Goal: Information Seeking & Learning: Learn about a topic

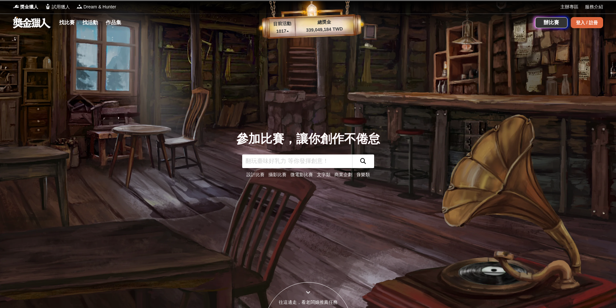
click at [579, 22] on div "登入 / 註冊" at bounding box center [587, 22] width 32 height 11
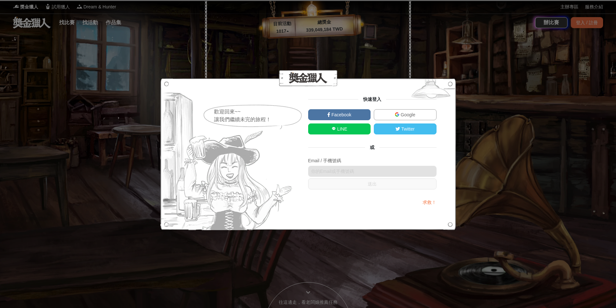
click at [396, 115] on img at bounding box center [397, 114] width 5 height 5
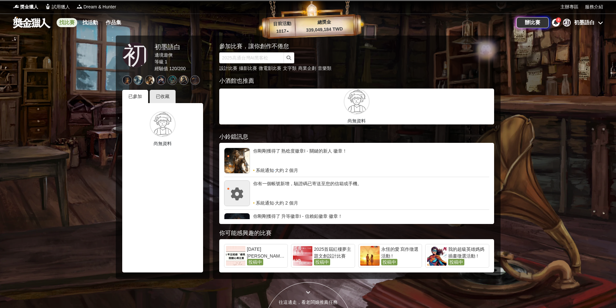
click at [64, 25] on link "找比賽" at bounding box center [67, 22] width 21 height 9
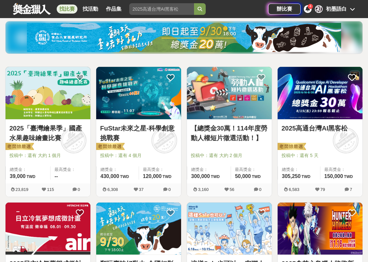
scroll to position [97, 0]
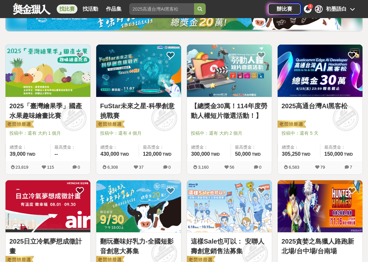
click at [53, 83] on img at bounding box center [48, 71] width 85 height 52
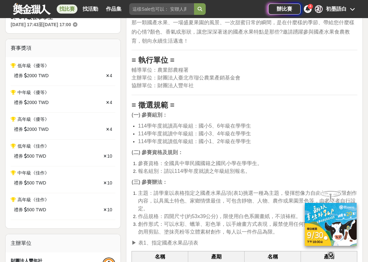
scroll to position [129, 0]
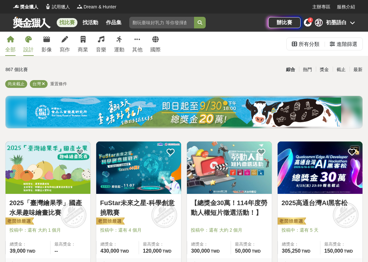
click at [28, 46] on div "設計" at bounding box center [28, 50] width 10 height 8
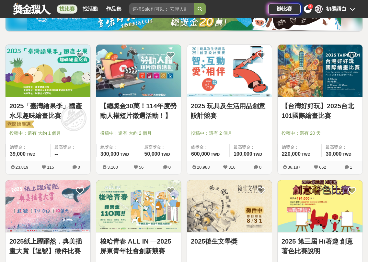
scroll to position [129, 0]
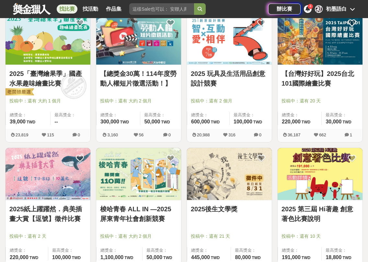
click at [324, 85] on link "【台灣好好玩】2025台北101國際繪畫比賽" at bounding box center [319, 78] width 77 height 19
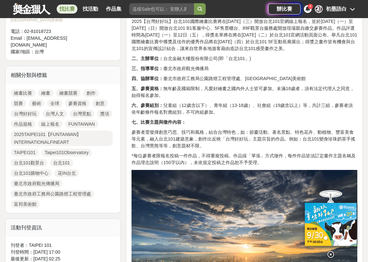
scroll to position [162, 0]
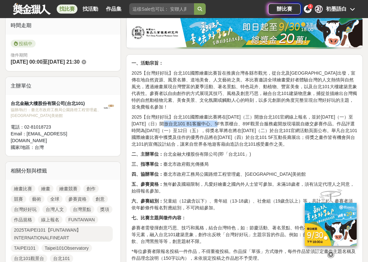
drag, startPoint x: 176, startPoint y: 127, endPoint x: 229, endPoint y: 126, distance: 53.1
click at [229, 126] on p "2025【台灣好好玩】台北101國際繪畫比賽將在[DATE]（三）開放台北101官網線上報名，並於[DATE]（一）至[DATE]（日）開放台北101 B1客…" at bounding box center [244, 131] width 226 height 34
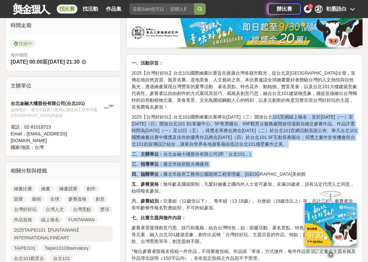
drag, startPoint x: 270, startPoint y: 118, endPoint x: 334, endPoint y: 175, distance: 86.2
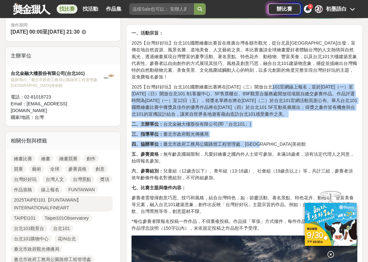
scroll to position [227, 0]
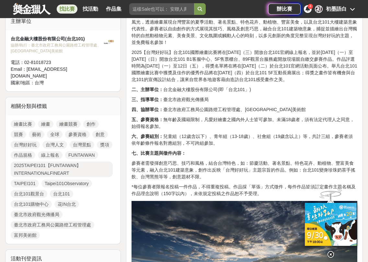
click at [325, 172] on p "參賽者需發揮創意巧思、技巧和風格，結合台灣特色，如：節慶活動、著名景點、特色花卉、動植物、豐富美食等元素，融入台北101建築意象，創作出反映「台灣好好玩」主題…" at bounding box center [244, 170] width 226 height 20
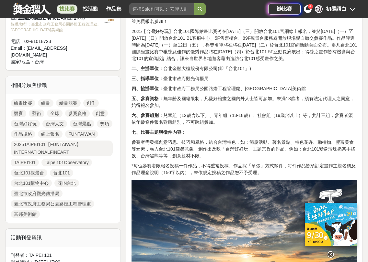
scroll to position [291, 0]
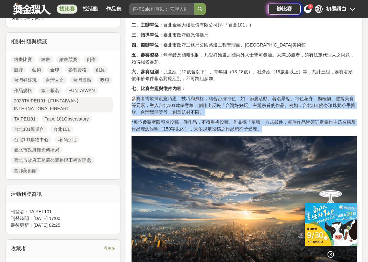
drag, startPoint x: 137, startPoint y: 97, endPoint x: 342, endPoint y: 129, distance: 207.9
click at [294, 110] on p "參賽者需發揮創意巧思、技巧和風格，結合台灣特色，如：節慶活動、著名景點、特色花卉、動植物、豐富美食等元素，融入台北101建築意象，創作出反映「台灣好好玩」主題…" at bounding box center [244, 105] width 226 height 20
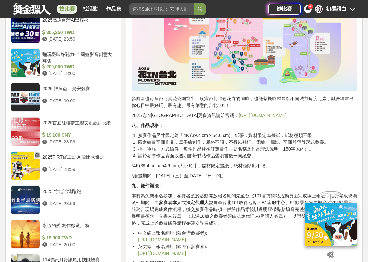
scroll to position [680, 0]
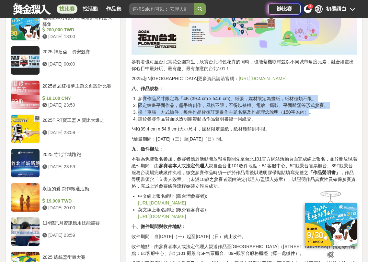
drag, startPoint x: 141, startPoint y: 99, endPoint x: 307, endPoint y: 112, distance: 166.5
click at [308, 112] on ol "參賽作品尺寸限定為「4K (39.4 cm x 54.6 cm)」紙張，媒材限定為畫紙，紙材種類不限。 限定繪畫平面作品，需手繪創作，風格不限，不得以裱框、電…" at bounding box center [244, 108] width 226 height 27
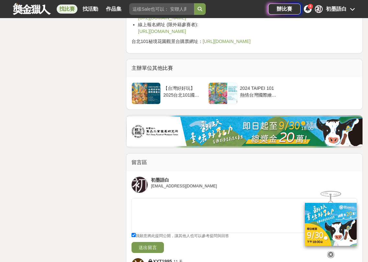
scroll to position [1262, 0]
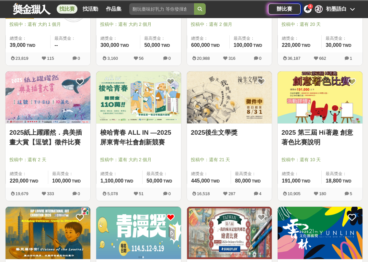
scroll to position [227, 0]
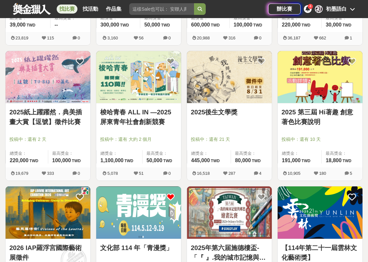
click at [223, 91] on img at bounding box center [229, 77] width 85 height 52
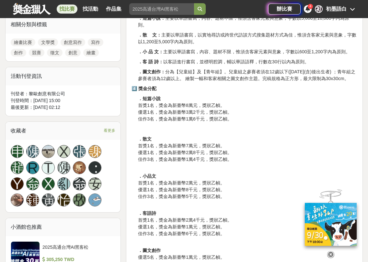
scroll to position [291, 0]
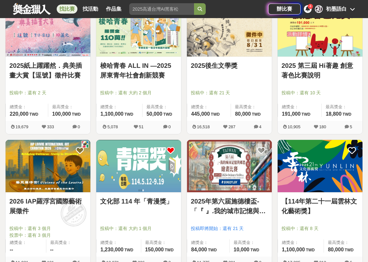
scroll to position [356, 0]
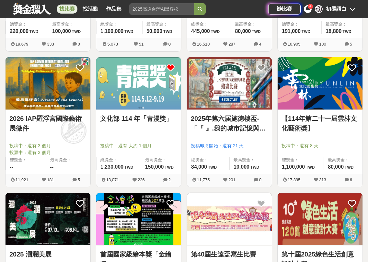
click at [148, 87] on img at bounding box center [138, 83] width 85 height 52
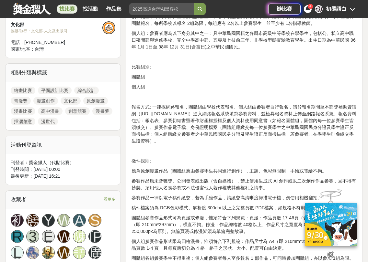
scroll to position [356, 0]
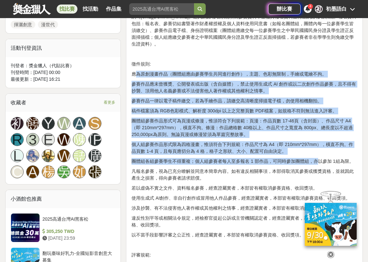
drag, startPoint x: 135, startPoint y: 73, endPoint x: 317, endPoint y: 156, distance: 200.1
click at [317, 156] on div "活動主題: 為促進國內漫畫產業發展，文化部每年持續辦理國家級獎項「金漫獎」，獎勵優秀漫畫家及相關從業人員；為進一步向下扎根培育臺灣漫畫創作人才，爰辦理「青漫獎…" at bounding box center [244, 230] width 226 height 728
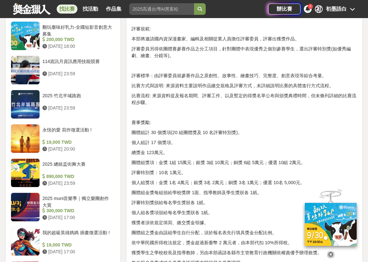
scroll to position [388, 0]
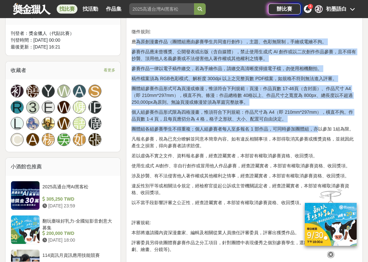
click at [174, 114] on p "個人組參賽作品形式限為四格漫畫，惟須符合下列規範：作品尺寸為 A4（即 210mm*297mm），橫直不拘。作品頁數 1-4 頁，且每頁應切分為 4 格，格子…" at bounding box center [244, 116] width 226 height 14
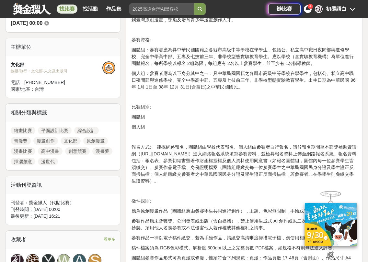
scroll to position [162, 0]
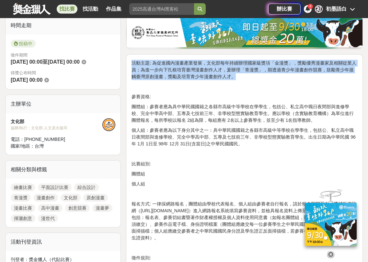
drag, startPoint x: 132, startPoint y: 64, endPoint x: 356, endPoint y: 76, distance: 224.9
click at [356, 76] on p "活動主題: 為促進國內漫畫產業發展，文化部每年持續辦理國家級獎項「金漫獎」，獎勵優秀漫畫家及相關從業人員；為進一步向下扎根培育臺灣漫畫創作人才，爰辦理「青漫獎…" at bounding box center [244, 70] width 226 height 20
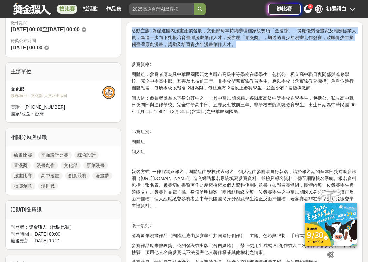
scroll to position [227, 0]
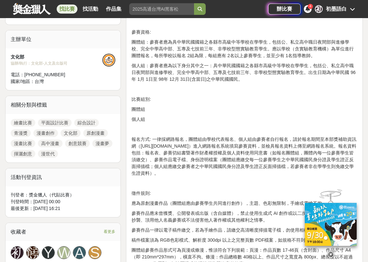
click at [285, 70] on p "個人組：參賽者應為以下身分其中之一：具中華民國國籍之各縣市高級中等學校在學學生，包括公、私立高中職日夜間部與進修學校、完全中學高中部、五專及七技前三年、非學校…" at bounding box center [244, 72] width 226 height 20
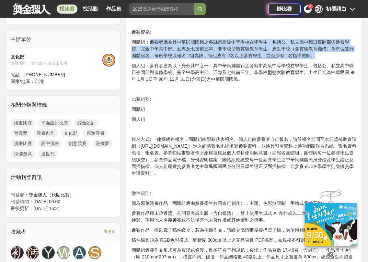
drag, startPoint x: 150, startPoint y: 43, endPoint x: 340, endPoint y: 54, distance: 190.9
click at [340, 54] on p "團體組：參賽者應為具中華民國國籍之各縣市高級中等學校在學學生，包括公、私立高中職日夜間部與進修學校、完全中學高中部、五專及七技前三年、非學校型態實驗教育學生。…" at bounding box center [244, 49] width 226 height 20
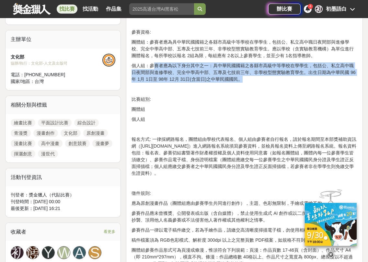
drag, startPoint x: 154, startPoint y: 68, endPoint x: 342, endPoint y: 76, distance: 188.2
click at [342, 76] on p "個人組：參賽者應為以下身分其中之一：具中華民國國籍之各縣市高級中等學校在學學生，包括公、私立高中職日夜間部與進修學校、完全中學高中部、五專及七技前三年、非學校…" at bounding box center [244, 72] width 226 height 20
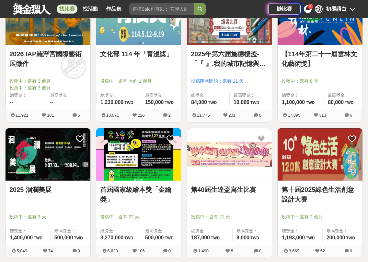
scroll to position [518, 0]
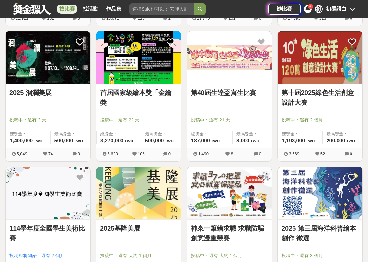
click at [226, 60] on img at bounding box center [229, 57] width 85 height 52
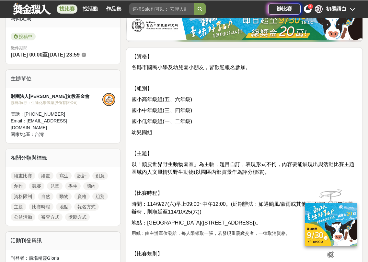
scroll to position [227, 0]
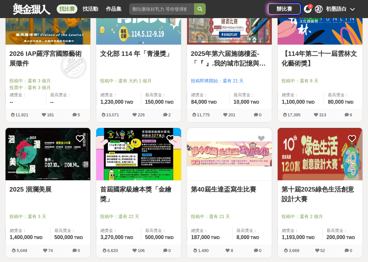
scroll to position [518, 0]
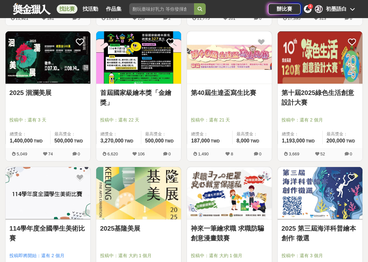
click at [46, 90] on link "2025 洄瀾美展" at bounding box center [47, 93] width 77 height 10
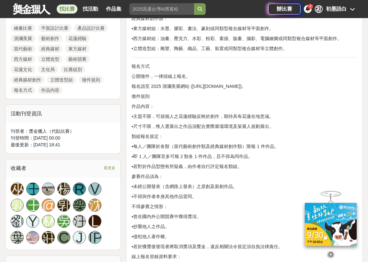
scroll to position [388, 0]
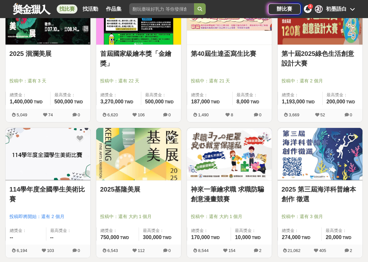
scroll to position [615, 0]
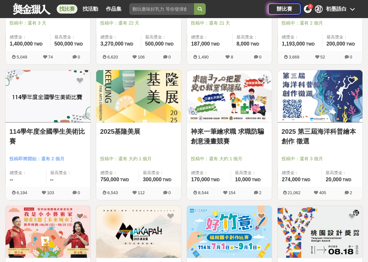
click at [250, 118] on img at bounding box center [229, 96] width 85 height 52
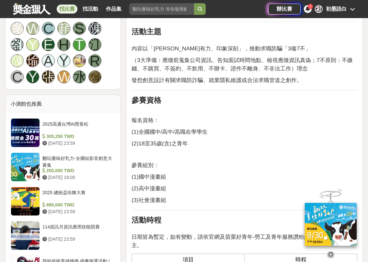
scroll to position [518, 0]
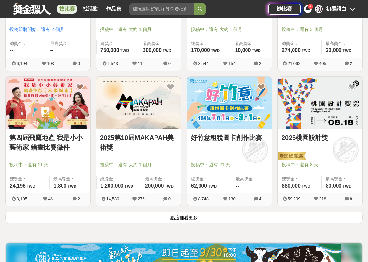
scroll to position [841, 0]
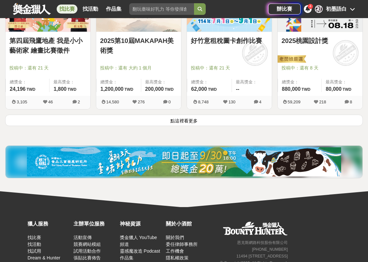
click at [148, 55] on link "2025第10屆MAKAPAH美術獎" at bounding box center [138, 45] width 77 height 19
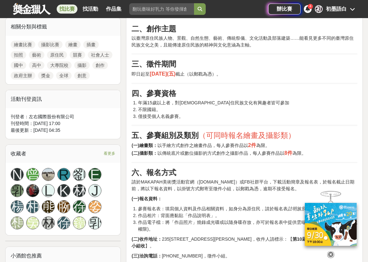
scroll to position [356, 0]
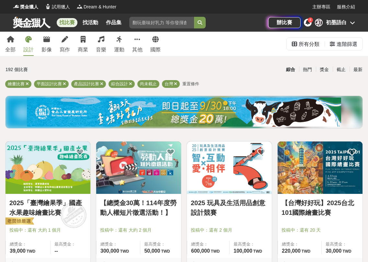
click at [189, 83] on span "重置條件" at bounding box center [190, 84] width 17 height 5
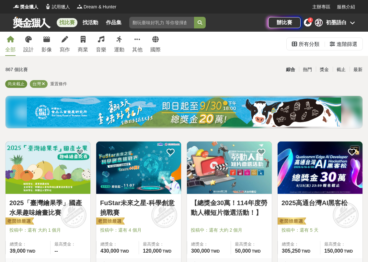
click at [19, 84] on span "尚未截止" at bounding box center [16, 84] width 17 height 5
click at [354, 71] on div "最新" at bounding box center [357, 69] width 17 height 11
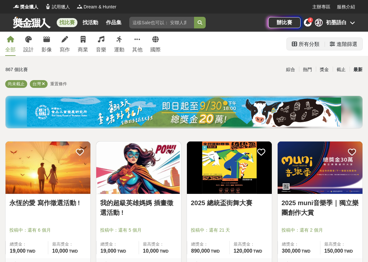
click at [346, 46] on div "進階篩選" at bounding box center [346, 44] width 21 height 13
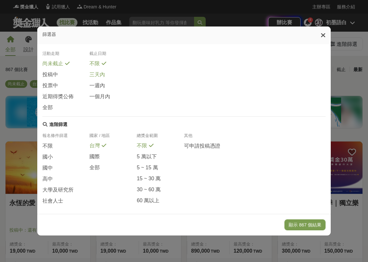
scroll to position [83, 0]
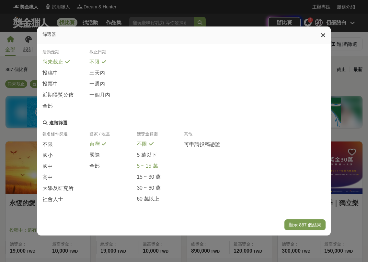
click at [151, 163] on span "5 ~ 15 萬" at bounding box center [147, 166] width 21 height 7
click at [57, 185] on span "大學及研究所" at bounding box center [57, 188] width 31 height 7
click at [51, 196] on span "社會人士" at bounding box center [52, 199] width 21 height 7
click at [310, 226] on button "顯示 38 個結果" at bounding box center [306, 225] width 39 height 11
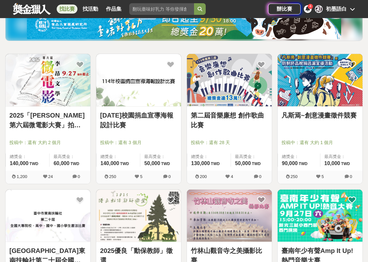
scroll to position [97, 0]
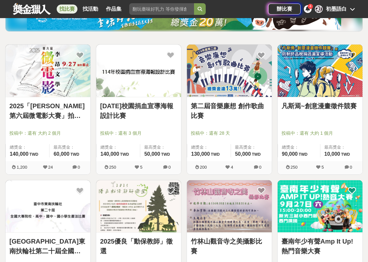
click at [138, 110] on link "[DATE]校園捐血宣導海報設計比賽" at bounding box center [138, 110] width 77 height 19
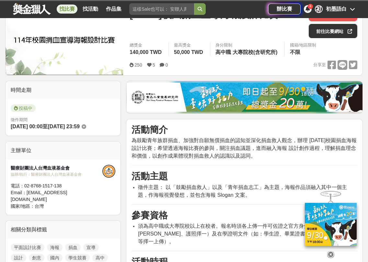
scroll to position [194, 0]
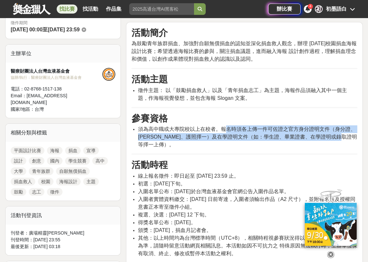
drag, startPoint x: 224, startPoint y: 129, endPoint x: 348, endPoint y: 144, distance: 125.5
click at [348, 144] on li "須為高中職或大專院校以上在校者。報名時須各上傳一件可佐證之官方身分證明文件（身分證、[PERSON_NAME]、護照擇一）及在學證明文件（如：學生證、畢業證書…" at bounding box center [247, 137] width 219 height 23
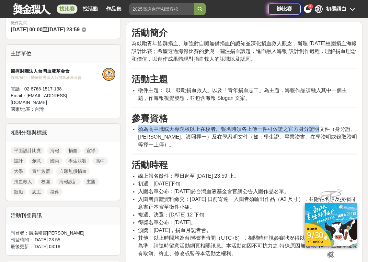
drag, startPoint x: 137, startPoint y: 127, endPoint x: 322, endPoint y: 129, distance: 185.1
click at [322, 129] on ul "須為高中職或大專院校以上在校者。報名時須各上傳一件可佐證之官方身分證明文件（身分證、[PERSON_NAME]、護照擇一）及在學證明文件（如：學生證、畢業證書…" at bounding box center [244, 137] width 226 height 23
click at [322, 129] on span "須為高中職或大專院校以上在校者。報名時須各上傳一件可佐證之官方身分證明文件（身分證、[PERSON_NAME]、護照擇一）及在學證明文件（如：學生證、畢業證書…" at bounding box center [247, 137] width 219 height 21
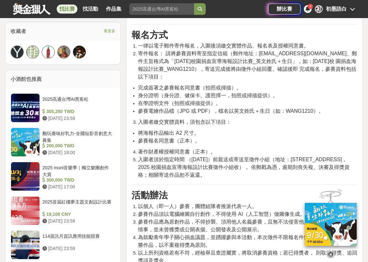
scroll to position [485, 0]
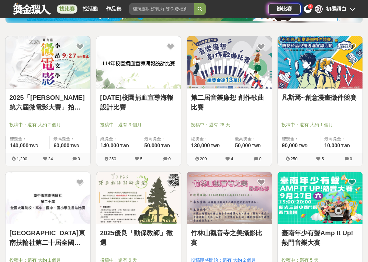
scroll to position [97, 0]
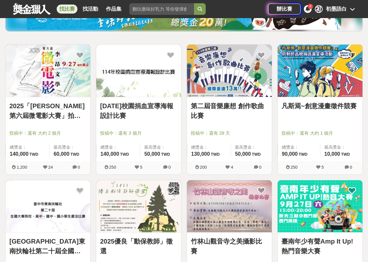
click at [326, 78] on img at bounding box center [319, 71] width 85 height 52
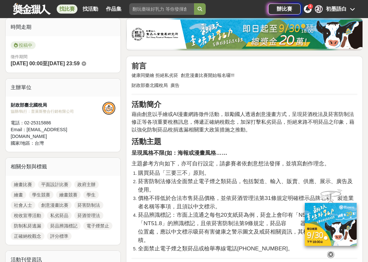
scroll to position [194, 0]
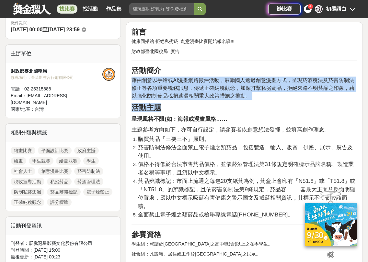
drag, startPoint x: 132, startPoint y: 80, endPoint x: 296, endPoint y: 105, distance: 165.3
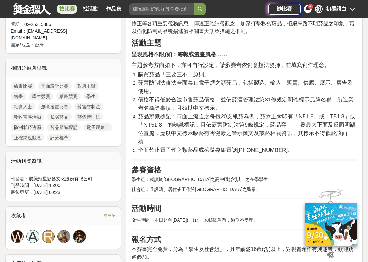
click at [295, 106] on li "價格不得低於合法市售菸品價格，並依菸酒管理法第31條規定明確標示品牌名稱、製造業者名稱等事項，且須以中文標示。" at bounding box center [247, 104] width 219 height 17
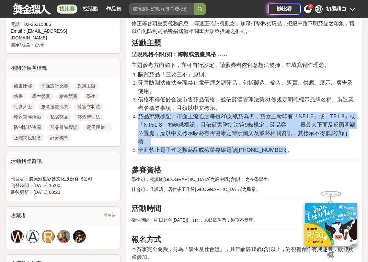
drag, startPoint x: 134, startPoint y: 116, endPoint x: 334, endPoint y: 152, distance: 203.4
click at [334, 152] on ol "購買菸品「三要三不」原則。 菸害防制法修法全面禁止電子煙之類菸品，包括製造、輸入、販賣、供應、展示、廣告及使用。 價格不得低於合法市售菸品價格，並依菸酒管理法…" at bounding box center [244, 113] width 226 height 84
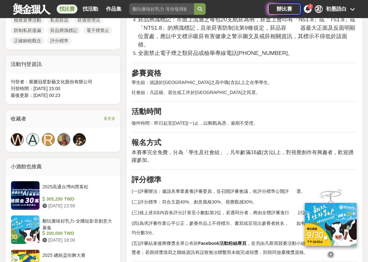
click at [306, 135] on div "前言 健康同樂繪 拒絕私劣菸 創意漫畫比賽開始報名囉!!! 財政部臺北國稅局 廣告 活動簡介 藉由創意以手繪或AI漫畫網路徵件活動，鼓勵國人透過創意漫畫方式，…" at bounding box center [244, 147] width 226 height 563
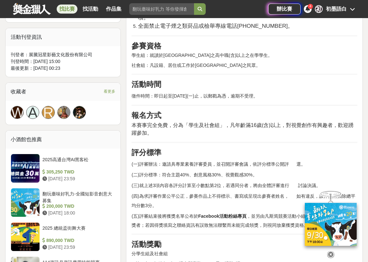
scroll to position [421, 0]
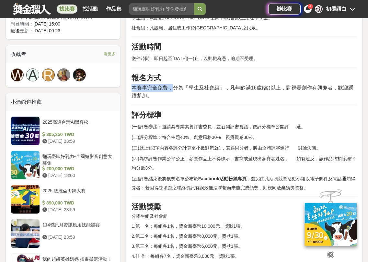
drag, startPoint x: 173, startPoint y: 88, endPoint x: 336, endPoint y: 101, distance: 163.9
click at [336, 101] on div "前言 健康同樂繪 拒絕私劣菸 創意漫畫比賽開始報名囉!!! 財政部臺北國稅局 廣告 活動簡介 藉由創意以手繪或AI漫畫網路徵件活動，鼓勵國人透過創意漫畫方式，…" at bounding box center [244, 82] width 226 height 563
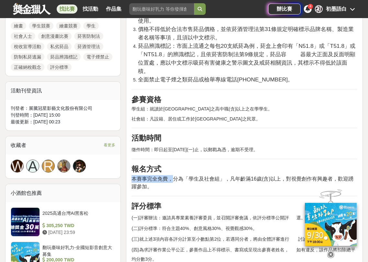
scroll to position [259, 0]
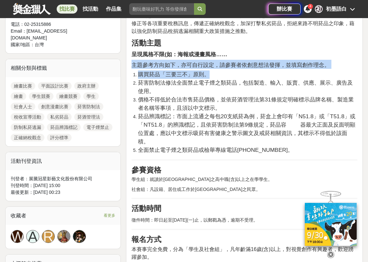
drag, startPoint x: 132, startPoint y: 65, endPoint x: 329, endPoint y: 72, distance: 197.2
click at [329, 72] on div "前言 健康同樂繪 拒絕私劣菸 創意漫畫比賽開始報名囉!!! 財政部臺北國稅局 廣告 活動簡介 藉由創意以手繪或AI漫畫網路徵件活動，鼓勵國人透過創意漫畫方式，…" at bounding box center [244, 244] width 226 height 563
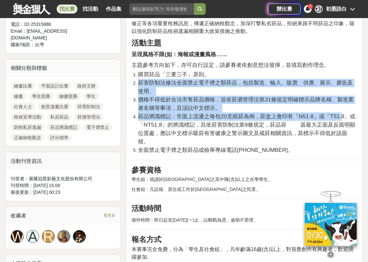
drag, startPoint x: 138, startPoint y: 82, endPoint x: 344, endPoint y: 121, distance: 209.9
click at [346, 121] on ol "購買菸品「三要三不」原則。 菸害防制法修法全面禁止電子煙之類菸品，包括製造、輸入、販賣、供應、展示、廣告及使用。 價格不得低於合法市售菸品價格，並依菸酒管理法…" at bounding box center [244, 113] width 226 height 84
click at [293, 119] on span "菸品辨識標記：市面上流通之每包20支紙菸為例，菸盒上會印有「N51.8」或「T51.8」或「NT51.8」的辨識標記，且依菸害防制法第9條規定，菸品容 器最大…" at bounding box center [246, 129] width 217 height 32
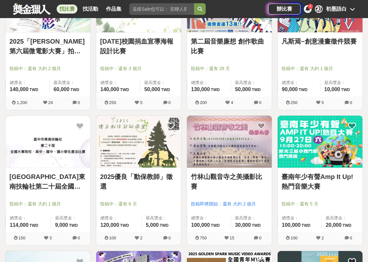
scroll to position [227, 0]
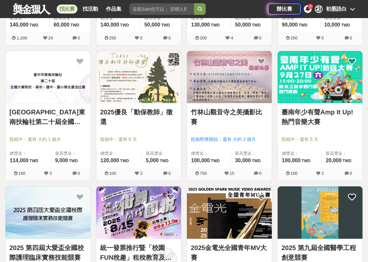
click at [47, 93] on img at bounding box center [48, 77] width 85 height 52
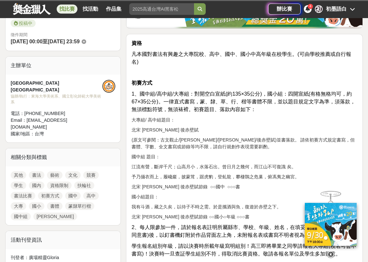
scroll to position [194, 0]
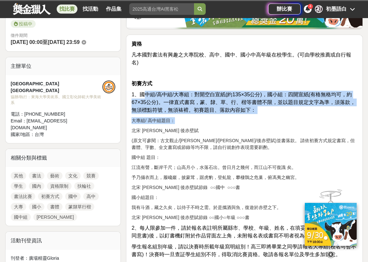
drag, startPoint x: 143, startPoint y: 85, endPoint x: 354, endPoint y: 105, distance: 211.9
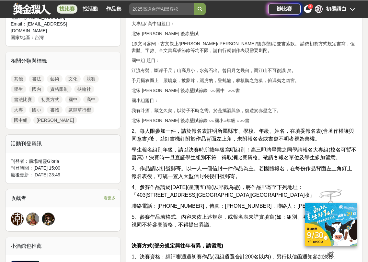
click at [305, 117] on p "北宋 [PERSON_NAME] 後赤壁賦節錄 ○○國小○年級 ○○○書" at bounding box center [244, 120] width 226 height 7
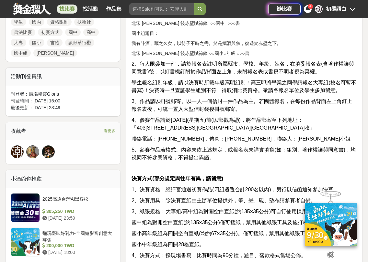
scroll to position [324, 0]
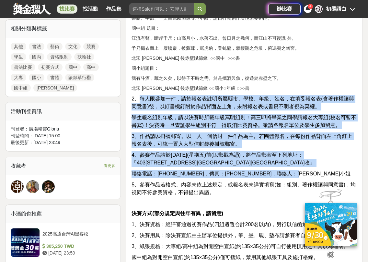
drag, startPoint x: 141, startPoint y: 83, endPoint x: 337, endPoint y: 160, distance: 210.0
click at [337, 160] on div "資格 凡本國對書法有興趣之大專院校、高中、國中、國小中高年級在校學生。(可由學校推薦或自行報名) 初賽方式 1、國中組/高中組/大專組：對開空白宣紙(約135…" at bounding box center [244, 218] width 226 height 615
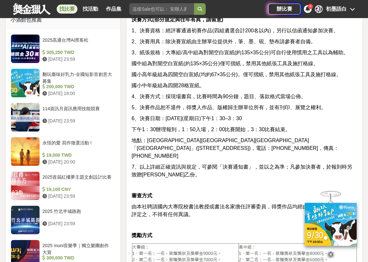
scroll to position [680, 0]
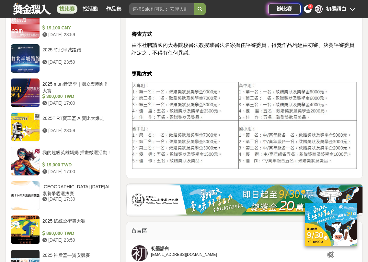
click at [246, 83] on img at bounding box center [244, 125] width 226 height 89
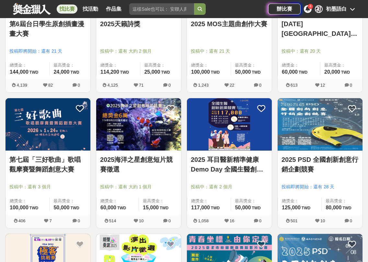
scroll to position [518, 0]
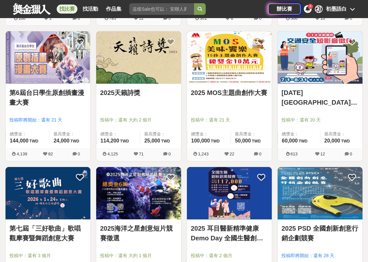
click at [158, 90] on link "2025天籟詩獎" at bounding box center [138, 93] width 77 height 10
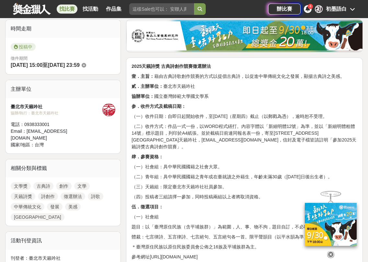
scroll to position [227, 0]
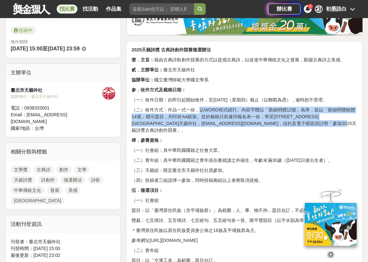
drag, startPoint x: 202, startPoint y: 110, endPoint x: 353, endPoint y: 126, distance: 152.2
click at [353, 126] on p "（二）收件方式：作品一式一份，以WORD程式繕打。內容字體以「新細明體12號」為準，並以「新細明體粗體14號」標示題目，列印於A4紙張。並於截稿日前連同報名表…" at bounding box center [244, 120] width 226 height 27
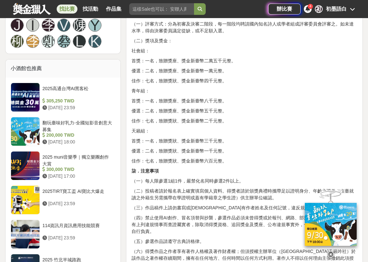
scroll to position [485, 0]
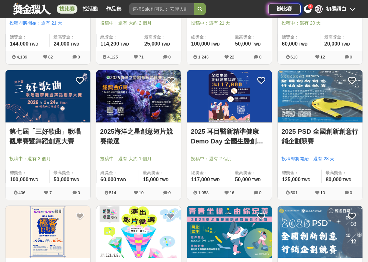
scroll to position [712, 0]
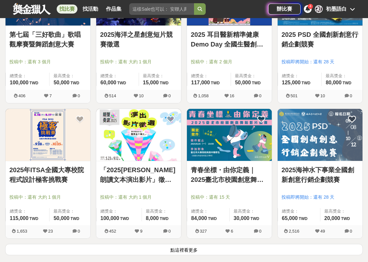
click at [159, 156] on img at bounding box center [138, 135] width 85 height 52
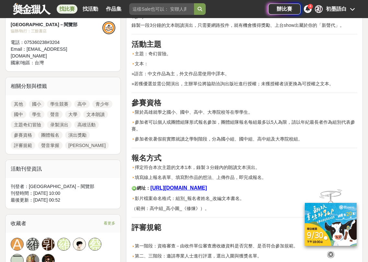
scroll to position [356, 0]
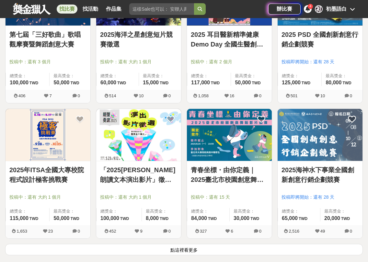
scroll to position [809, 0]
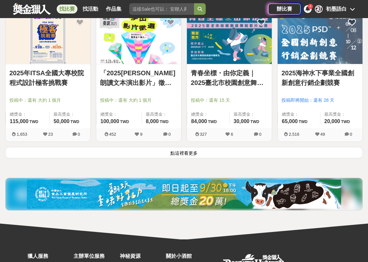
click at [313, 156] on button "點這裡看更多" at bounding box center [183, 152] width 357 height 11
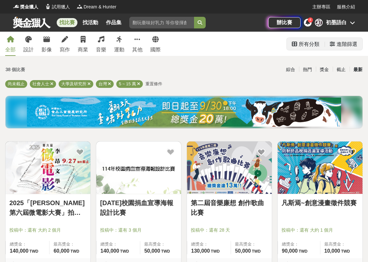
click at [354, 42] on div "進階篩選" at bounding box center [346, 44] width 21 height 13
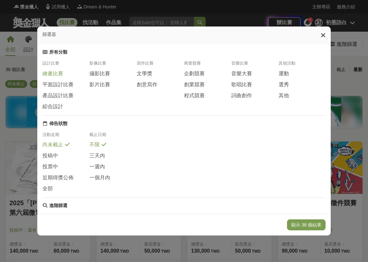
click at [55, 73] on span "繪畫比賽" at bounding box center [52, 74] width 21 height 7
click at [69, 84] on span "平面設計比賽" at bounding box center [57, 84] width 31 height 7
click at [311, 229] on button "顯示 6 個結果" at bounding box center [307, 225] width 36 height 11
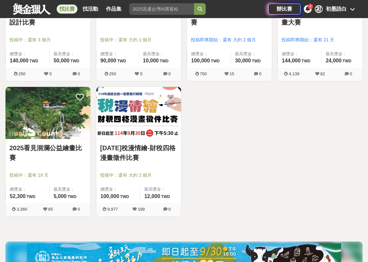
scroll to position [194, 0]
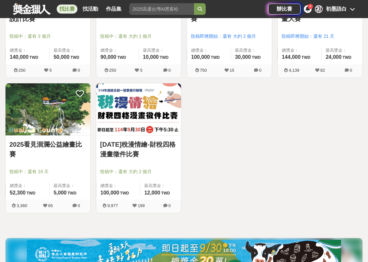
click at [69, 128] on img at bounding box center [48, 109] width 85 height 52
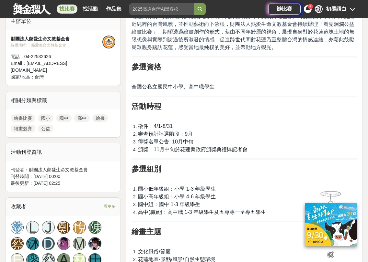
scroll to position [324, 0]
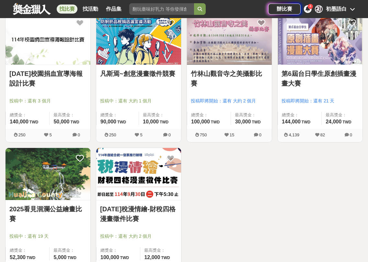
scroll to position [65, 0]
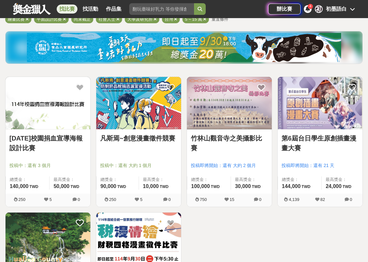
click at [329, 108] on img at bounding box center [319, 103] width 85 height 52
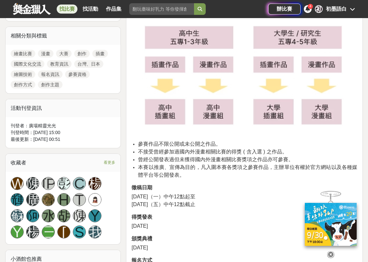
scroll to position [388, 0]
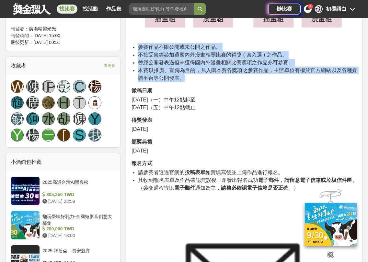
drag, startPoint x: 136, startPoint y: 47, endPoint x: 230, endPoint y: 79, distance: 99.2
click at [230, 79] on ul "參賽作品不限公開或未公開之作品。 不接受曾經參加過國內外漫畫相關比賽的得獎 ( 含入選 ) 之作品。 曾經公開發表過但未獲得國內外漫畫相關比賽獎項之作品亦可參…" at bounding box center [244, 62] width 226 height 39
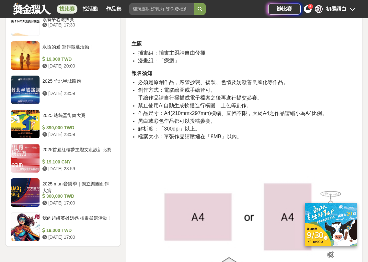
scroll to position [744, 0]
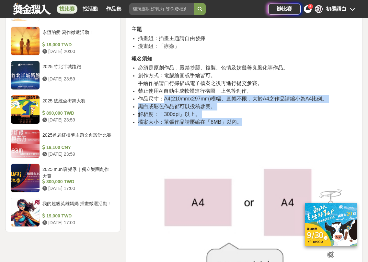
drag, startPoint x: 164, startPoint y: 101, endPoint x: 328, endPoint y: 124, distance: 165.3
click at [328, 124] on ul "必須是原創作品，嚴禁抄襲、複製、色情及妨礙善良風化等作品。 創作方式：電腦繪圖或手繪皆可。 手繪作品請自行掃描成電子檔案之後再進行提交參賽。 禁止使用AI自動…" at bounding box center [244, 95] width 226 height 62
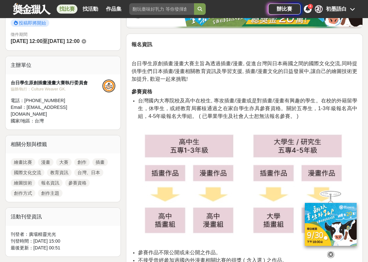
scroll to position [97, 0]
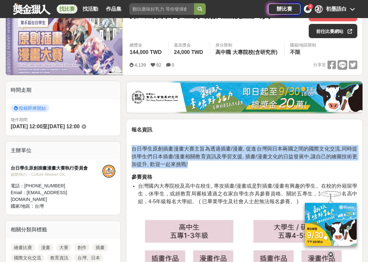
drag, startPoint x: 132, startPoint y: 149, endPoint x: 364, endPoint y: 167, distance: 232.4
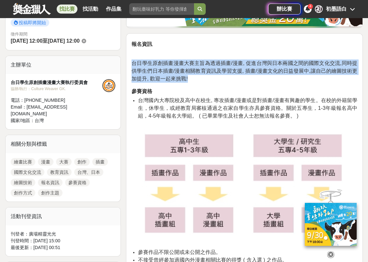
scroll to position [194, 0]
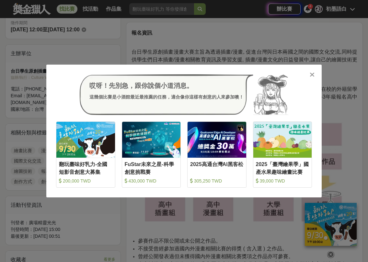
click at [313, 73] on icon at bounding box center [311, 75] width 5 height 6
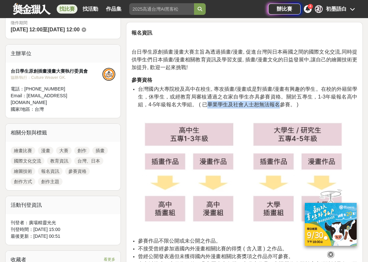
drag, startPoint x: 205, startPoint y: 104, endPoint x: 277, endPoint y: 105, distance: 72.2
click at [277, 105] on span "台灣國內大專院校及高中在校生, 專攻插畫/漫畫或是對插畫/漫畫有興趣的學生。在校的外籍留學生，休學生，或經教育局審核通過之在家自學生亦具參賽資格。關於五專生，…" at bounding box center [247, 96] width 219 height 21
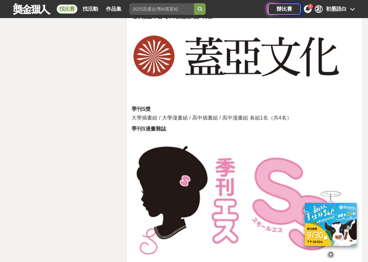
scroll to position [2621, 0]
